Goal: Transaction & Acquisition: Book appointment/travel/reservation

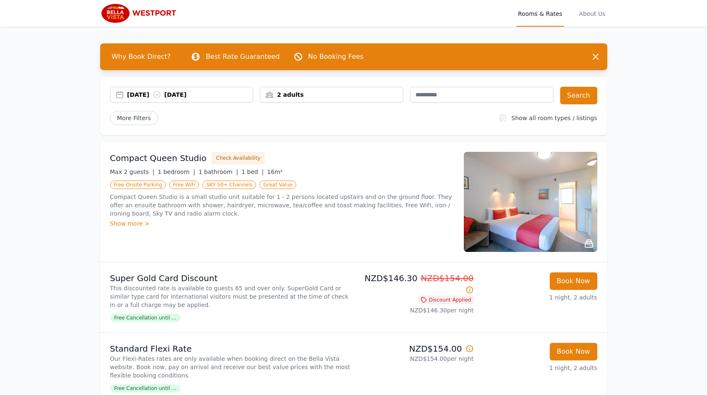
click at [148, 94] on div "[DATE] [DATE]" at bounding box center [190, 95] width 126 height 8
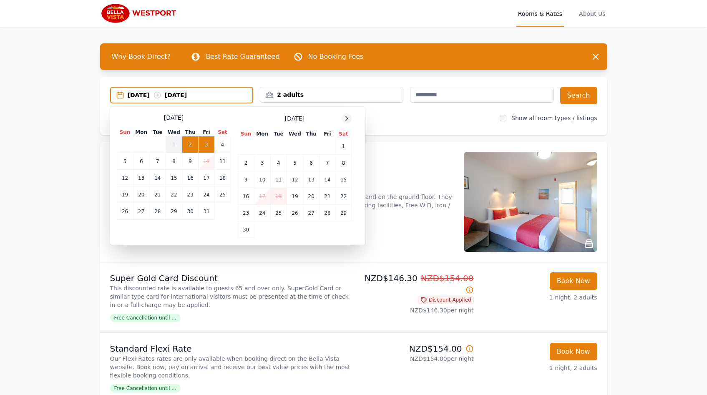
click at [347, 119] on icon at bounding box center [346, 118] width 7 height 7
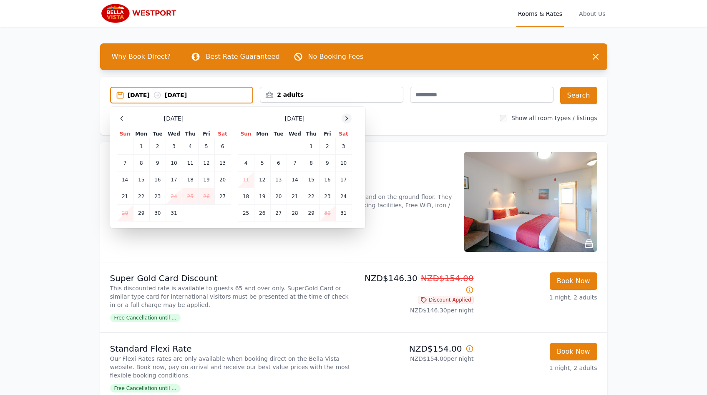
click at [347, 119] on icon at bounding box center [347, 118] width 2 height 4
click at [341, 181] on td "21" at bounding box center [343, 179] width 16 height 17
click at [247, 198] on td "22" at bounding box center [246, 196] width 16 height 17
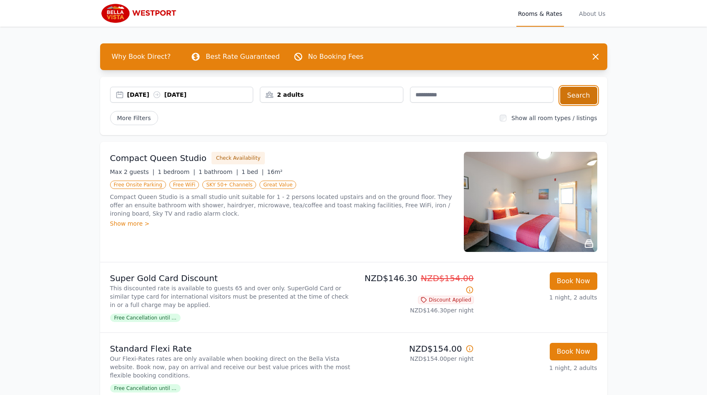
click at [586, 94] on button "Search" at bounding box center [578, 96] width 37 height 18
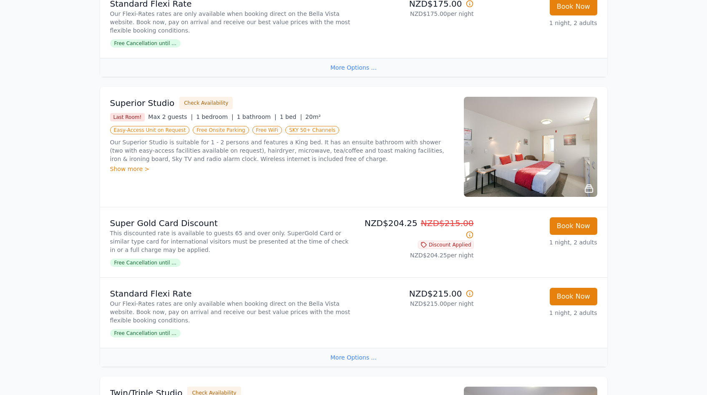
scroll to position [344, 0]
